Goal: Check status: Verify the current state of an ongoing process or item

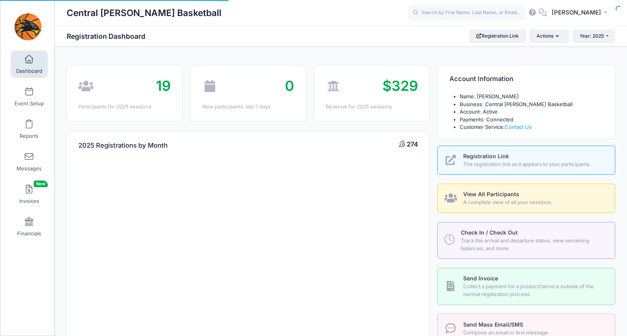
select select
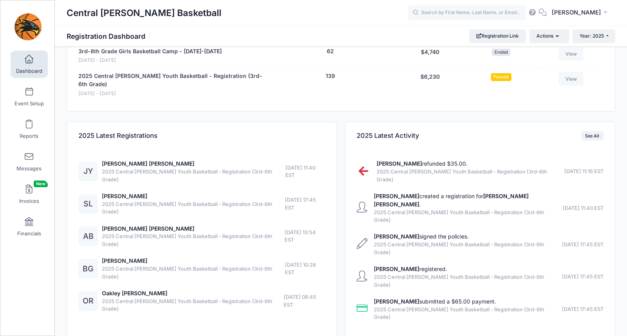
scroll to position [420, 0]
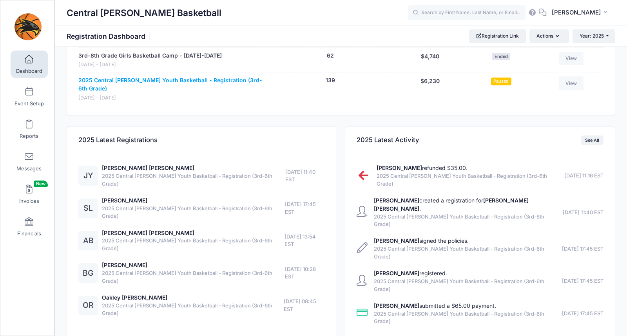
click at [154, 76] on link "2025 Central [PERSON_NAME] Youth Basketball - Registration (3rd-6th Grade)" at bounding box center [170, 84] width 185 height 16
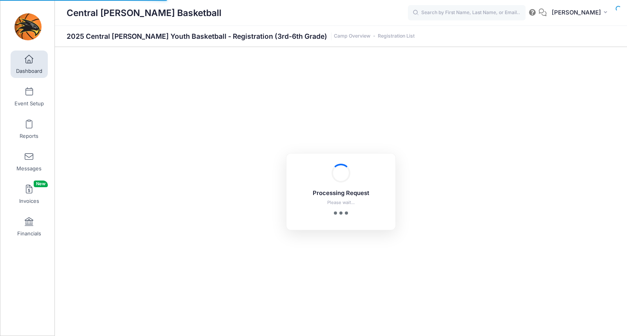
select select "10"
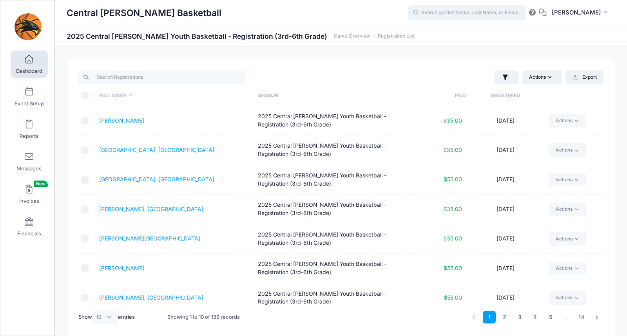
click at [450, 15] on input "text" at bounding box center [467, 13] width 118 height 16
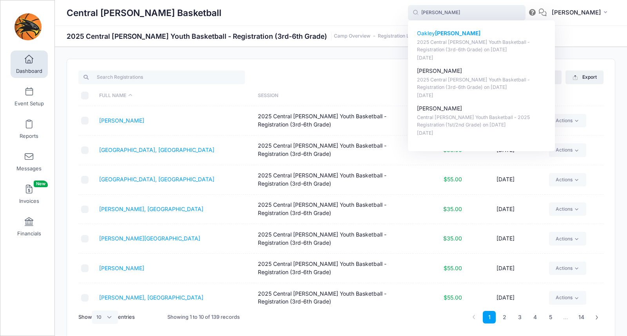
click at [456, 45] on p "2025 Central Lee Youth Basketball - Registration (3rd-6th Grade) on Oct-20, 2025" at bounding box center [481, 46] width 129 height 15
type input "Oakley Rudd (2025 Central Lee Youth Basketball - Registration (3rd-6th Grade), …"
